Goal: Find specific page/section: Find specific page/section

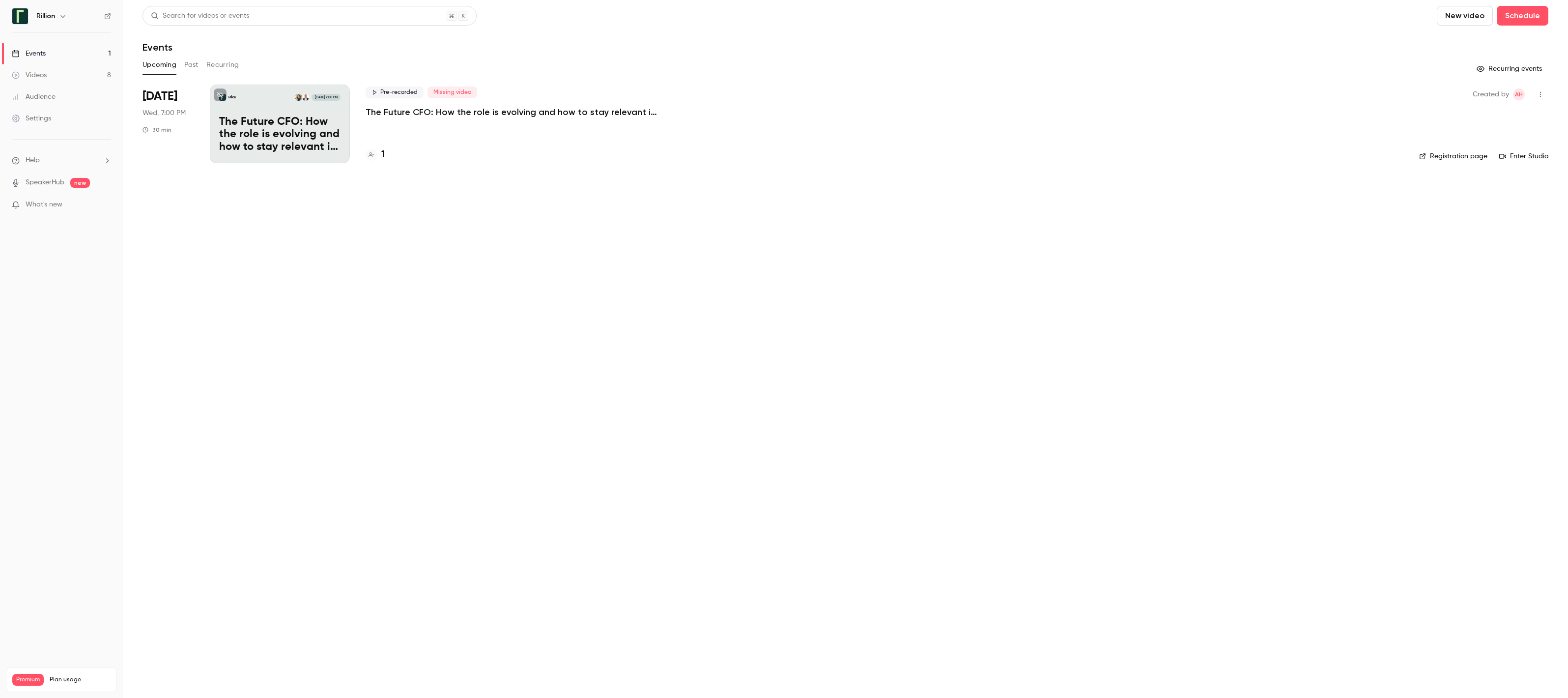
click at [380, 154] on div "1" at bounding box center [375, 155] width 19 height 13
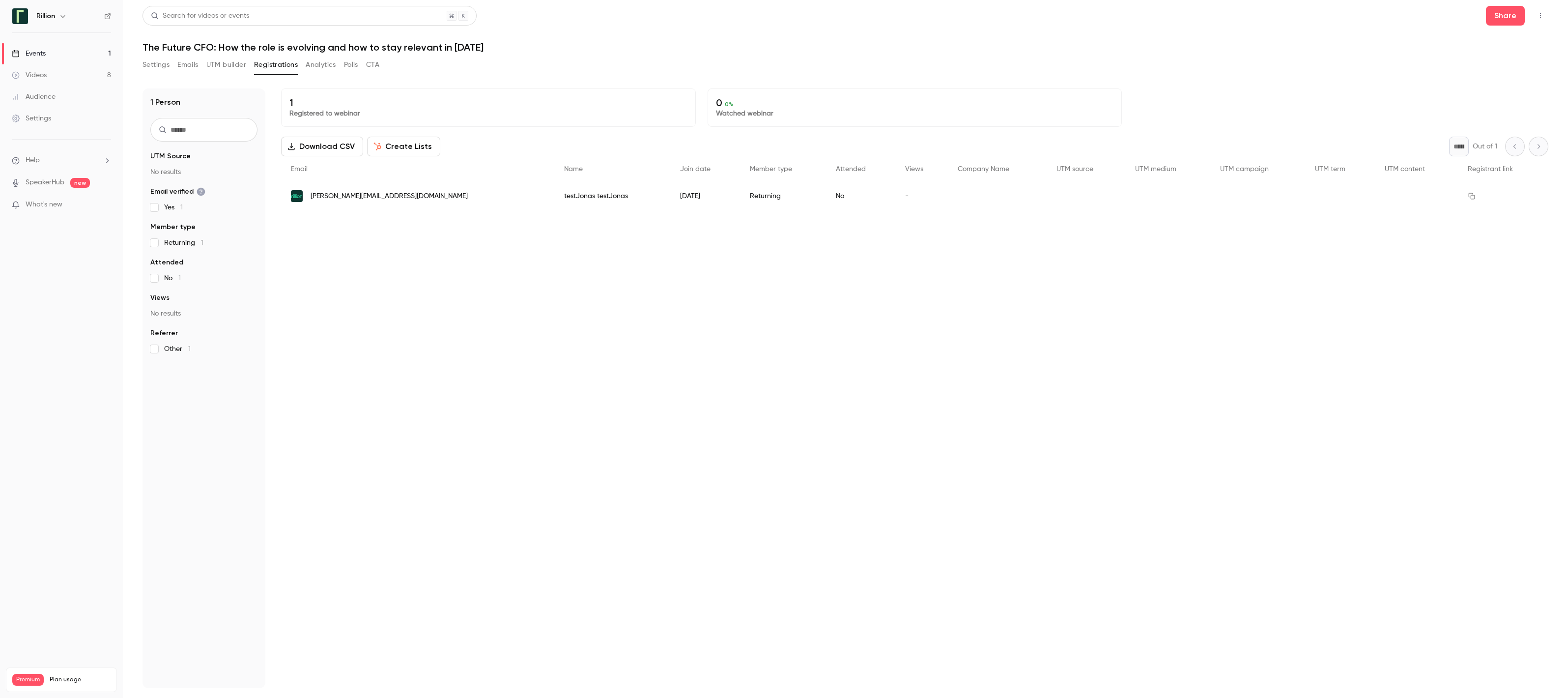
click at [63, 98] on link "Audience" at bounding box center [61, 97] width 123 height 22
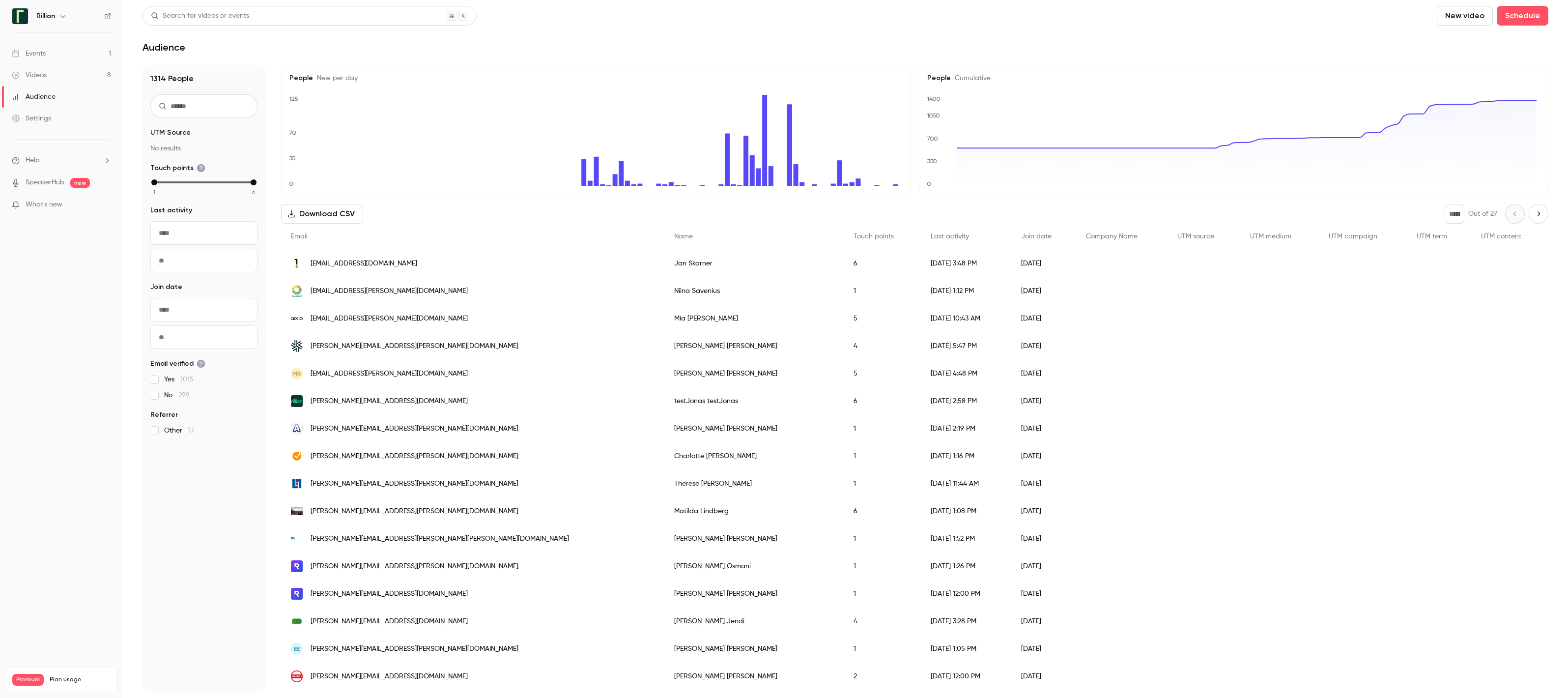
click at [57, 68] on link "Videos 8" at bounding box center [61, 76] width 123 height 22
